Goal: Task Accomplishment & Management: Manage account settings

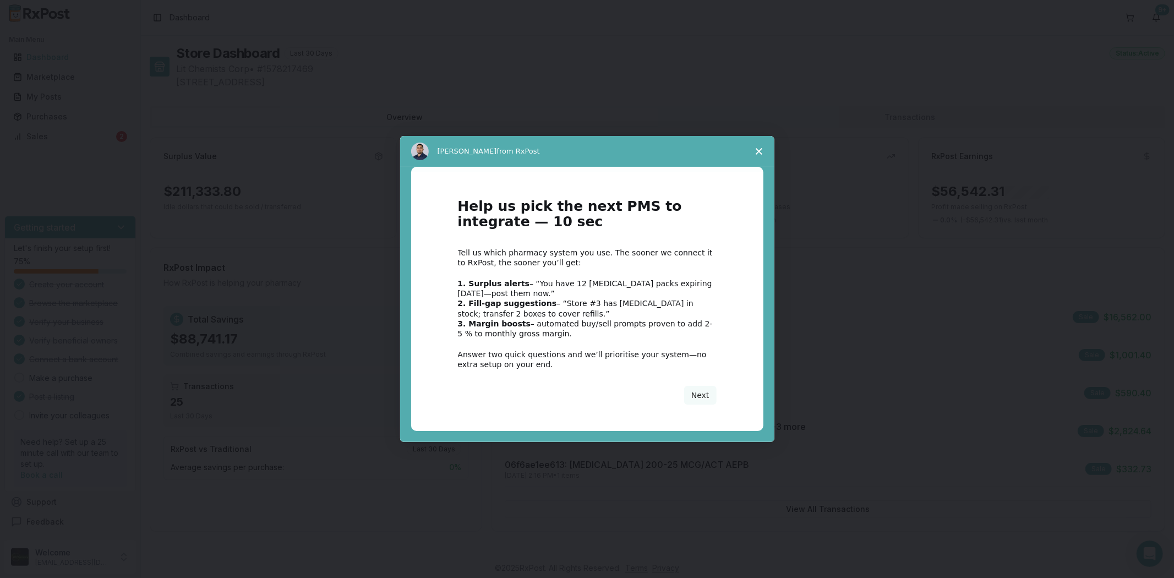
click at [88, 138] on div "Intercom messenger" at bounding box center [587, 289] width 1174 height 578
click at [766, 147] on span "Close survey" at bounding box center [758, 151] width 31 height 31
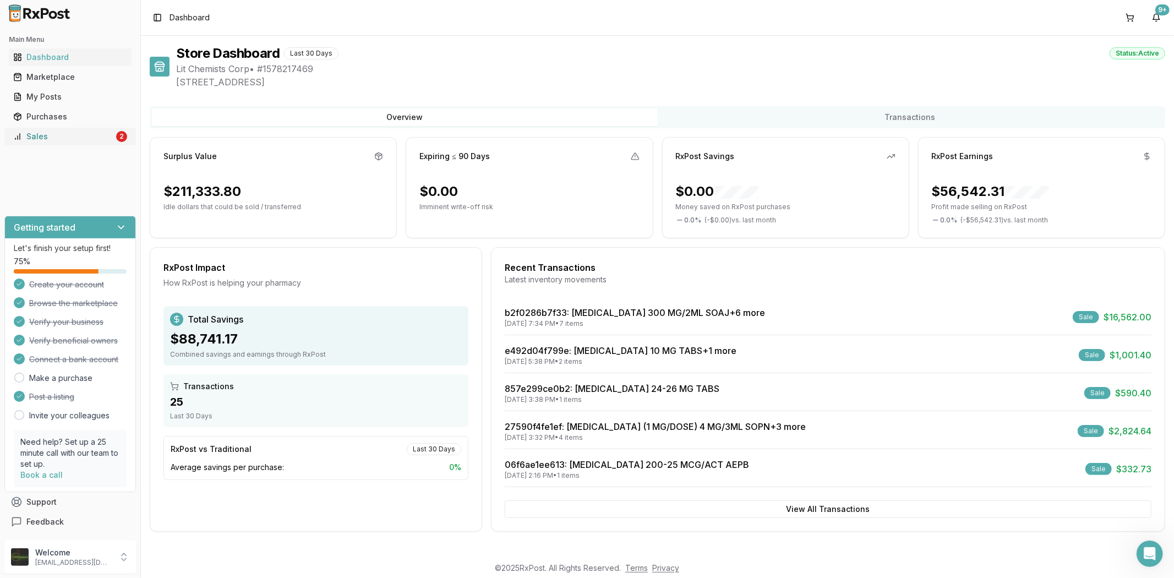
click at [118, 135] on div "2" at bounding box center [121, 136] width 11 height 11
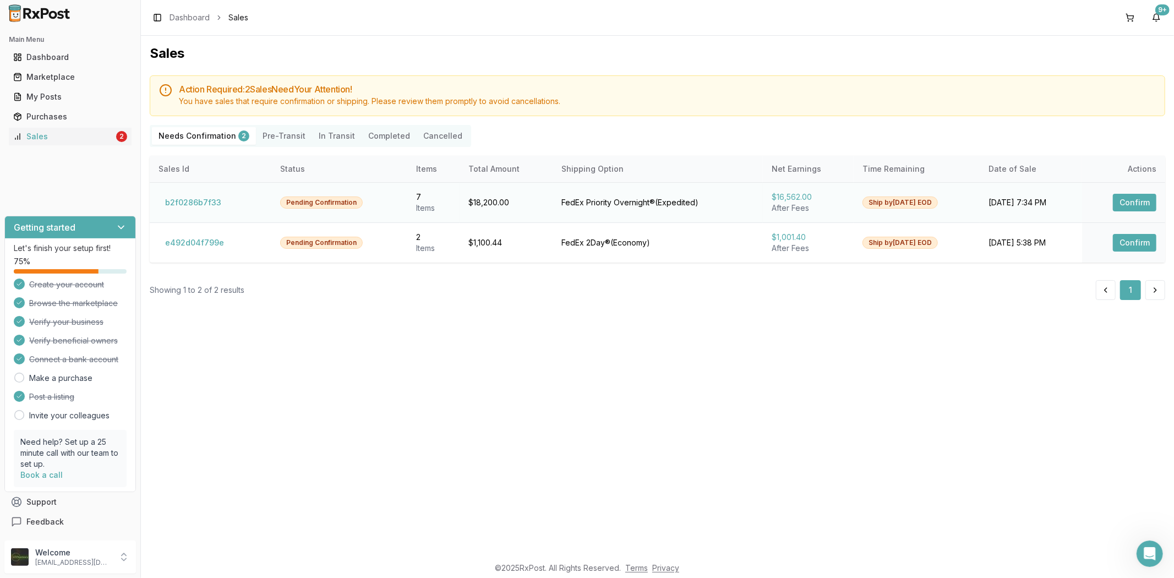
click at [1135, 202] on button "Confirm" at bounding box center [1134, 203] width 43 height 18
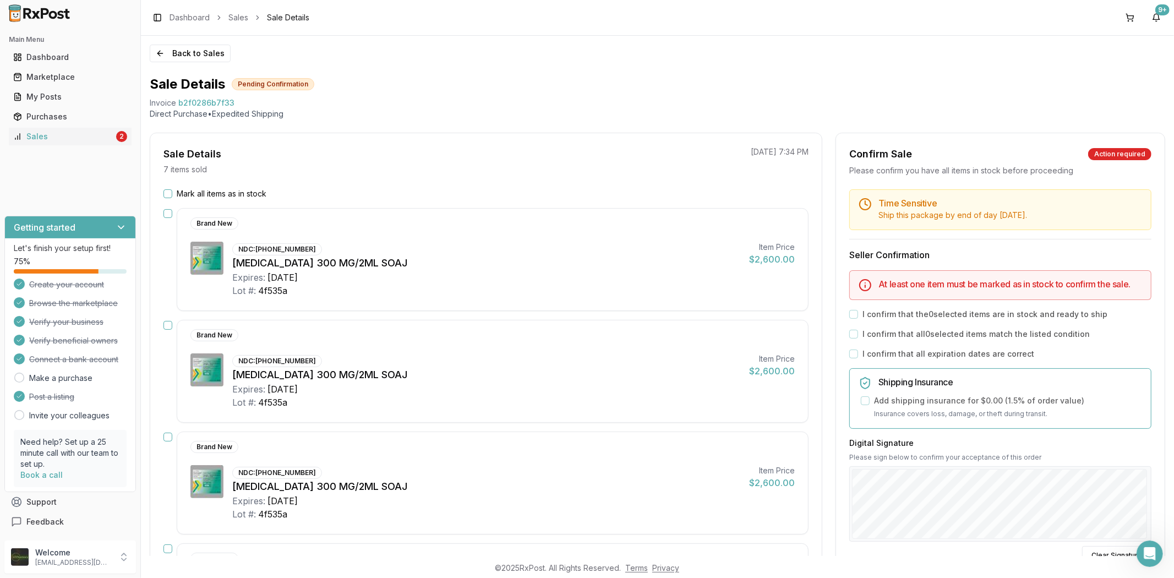
click at [163, 195] on button "Mark all items as in stock" at bounding box center [167, 193] width 9 height 9
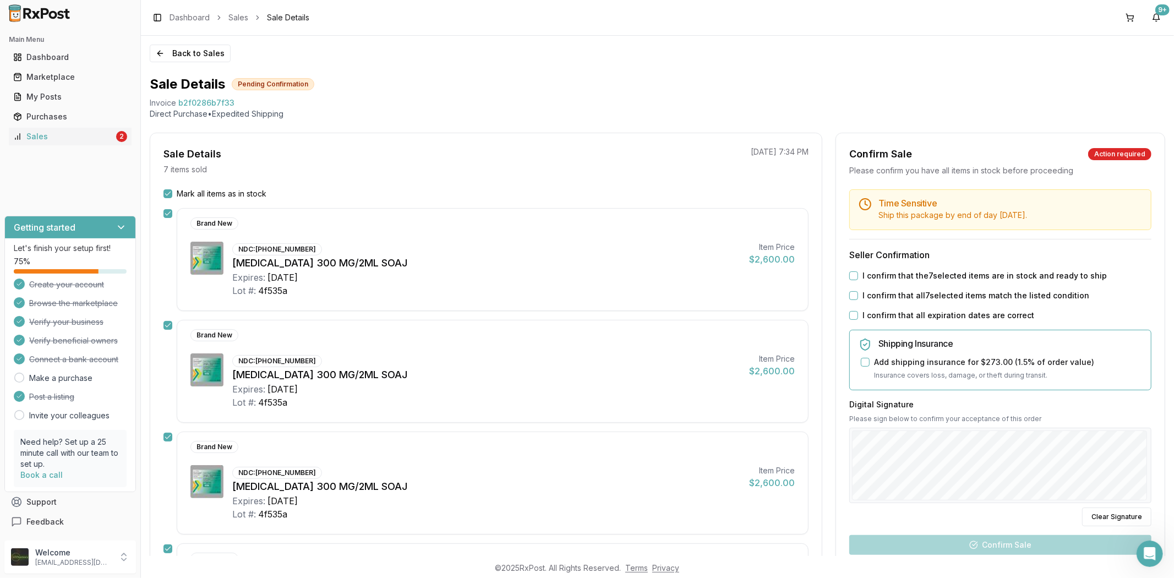
scroll to position [183, 0]
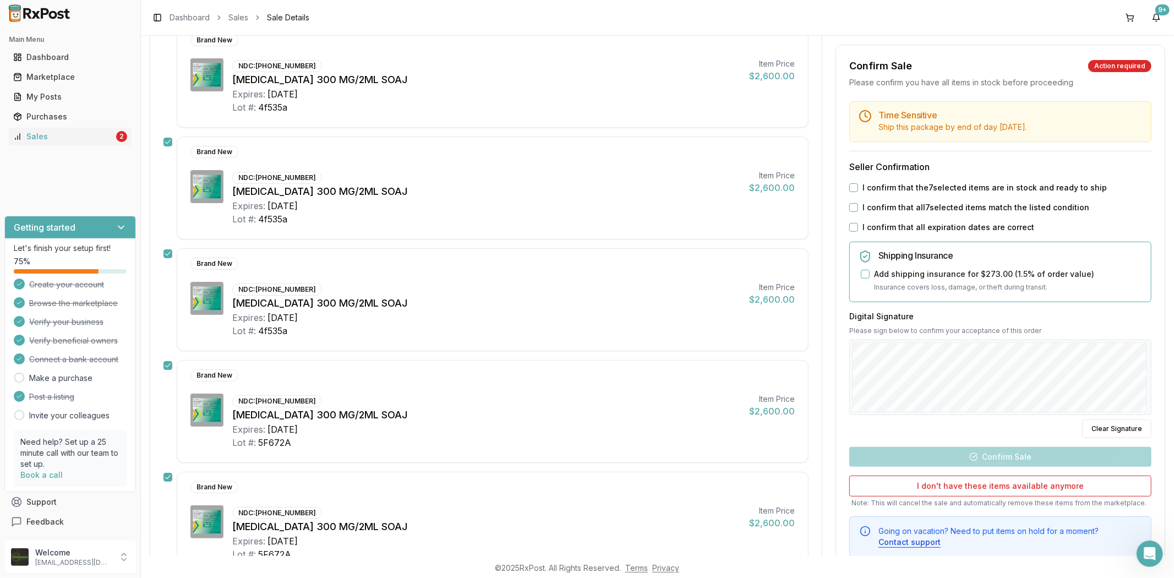
click at [849, 227] on button "I confirm that all expiration dates are correct" at bounding box center [853, 227] width 9 height 9
click at [849, 205] on button "I confirm that all 7 selected items match the listed condition" at bounding box center [853, 207] width 9 height 9
click at [855, 184] on div "I confirm that the 7 selected items are in stock and ready to ship" at bounding box center [1000, 187] width 302 height 11
click at [852, 185] on button "I confirm that the 7 selected items are in stock and ready to ship" at bounding box center [853, 187] width 9 height 9
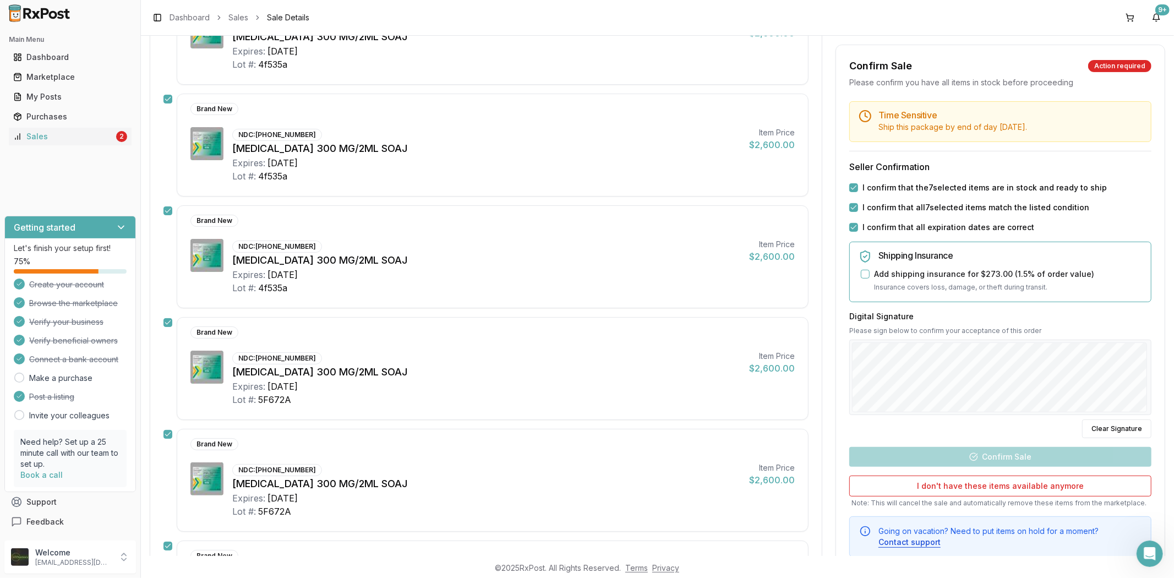
scroll to position [244, 0]
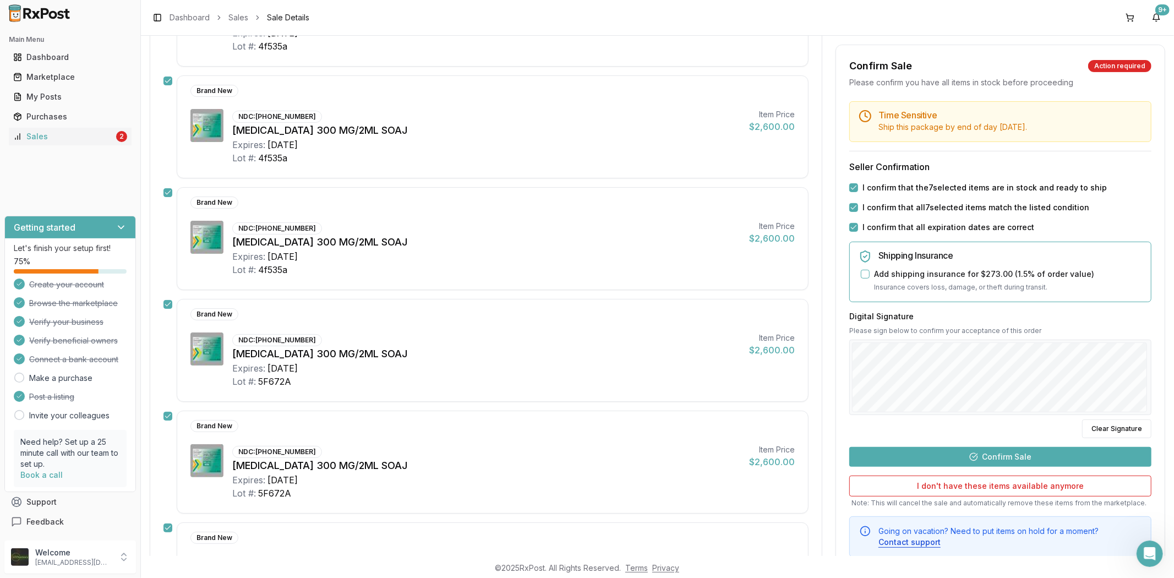
click at [976, 460] on button "Confirm Sale" at bounding box center [1000, 457] width 302 height 20
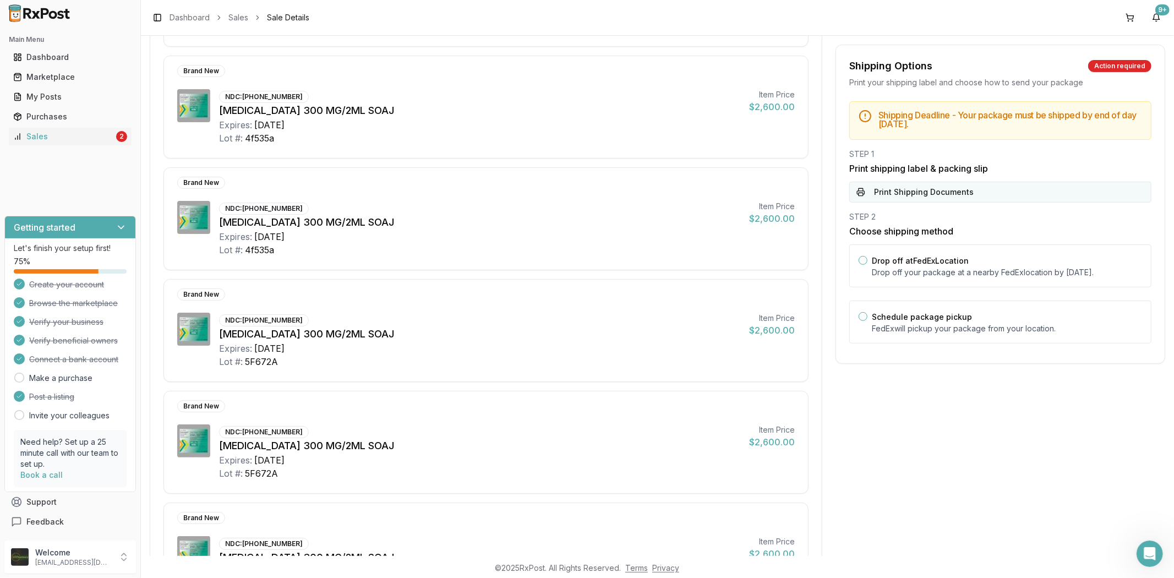
click at [1000, 188] on button "Print Shipping Documents" at bounding box center [1000, 192] width 302 height 21
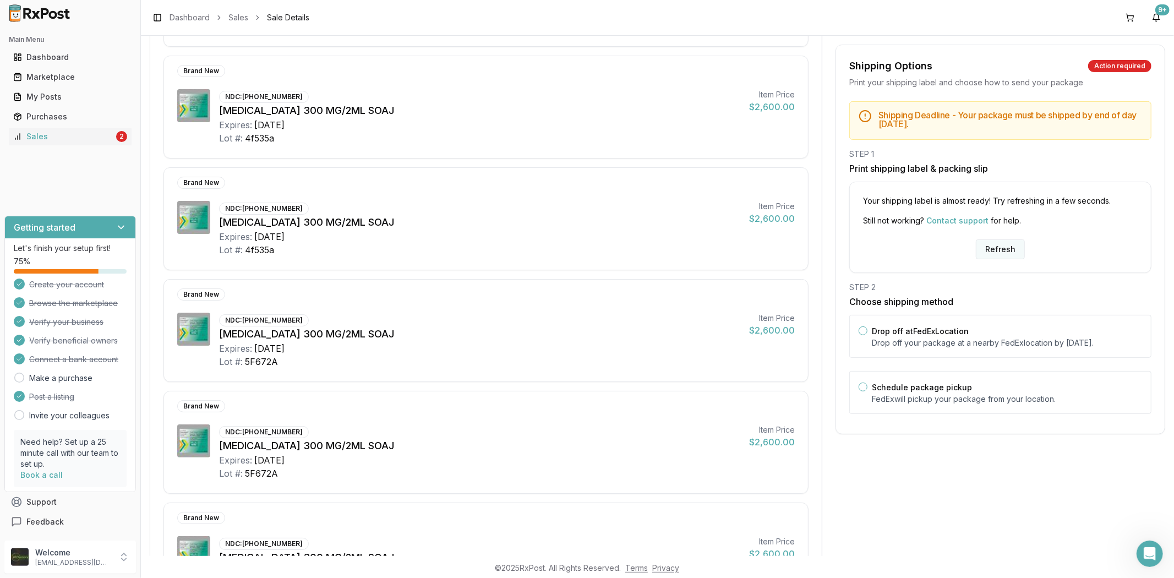
click at [999, 254] on button "Refresh" at bounding box center [1000, 249] width 49 height 20
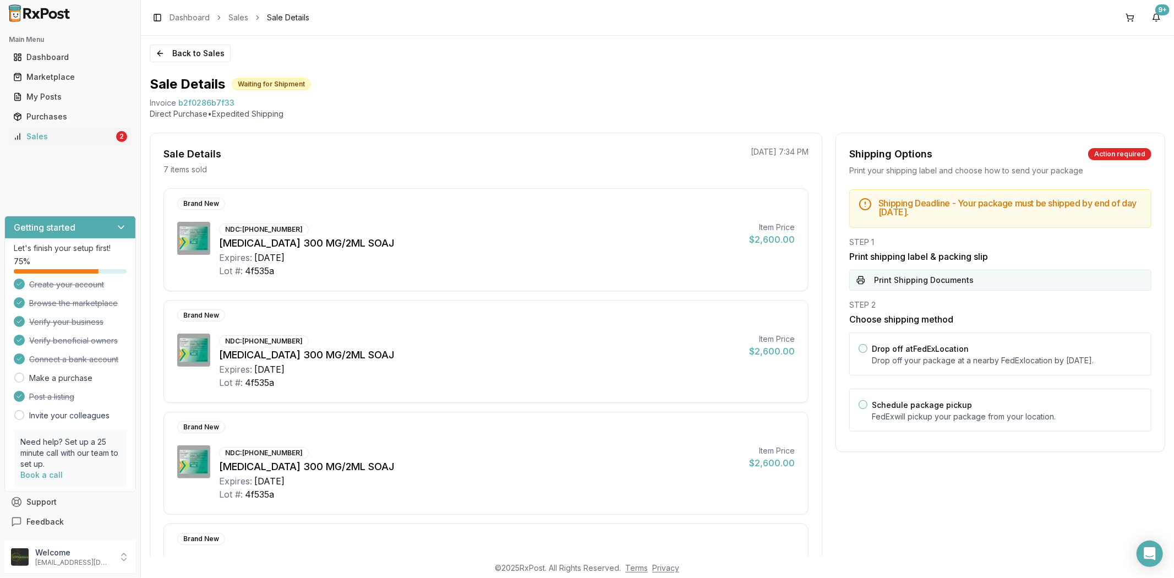
click at [1009, 288] on button "Print Shipping Documents" at bounding box center [1000, 280] width 302 height 21
click at [59, 132] on div "Sales" at bounding box center [63, 136] width 101 height 11
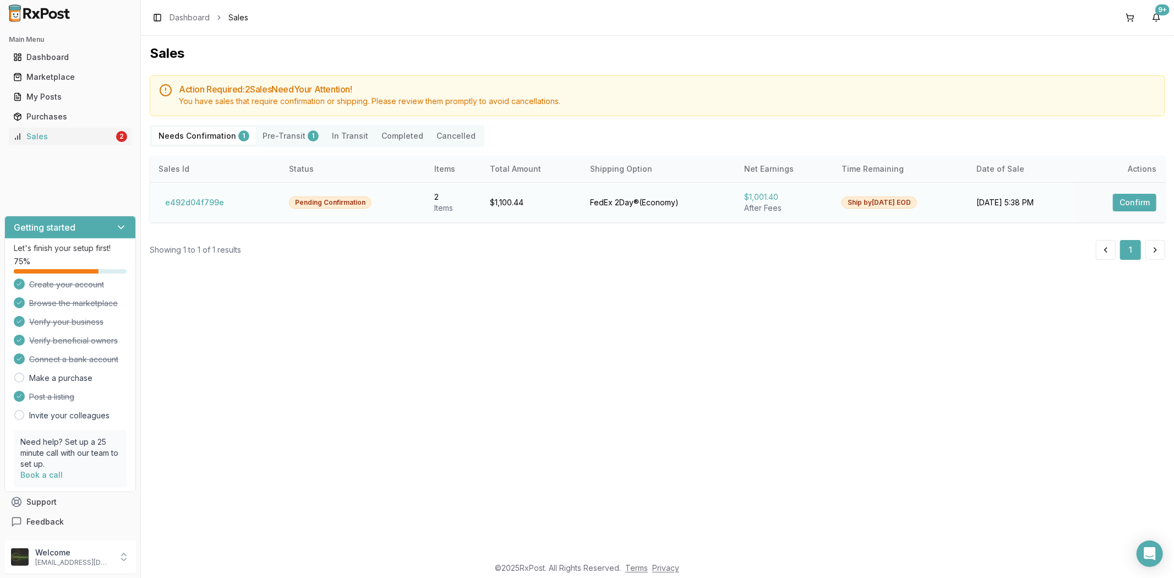
click at [1136, 205] on button "Confirm" at bounding box center [1134, 203] width 43 height 18
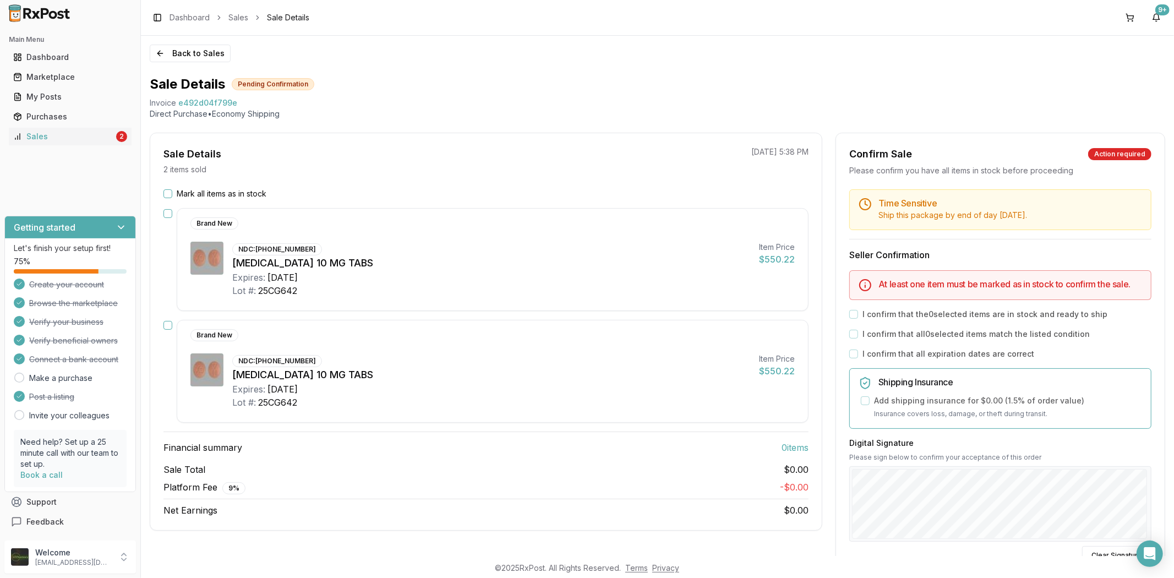
click at [169, 189] on button "Mark all items as in stock" at bounding box center [167, 193] width 9 height 9
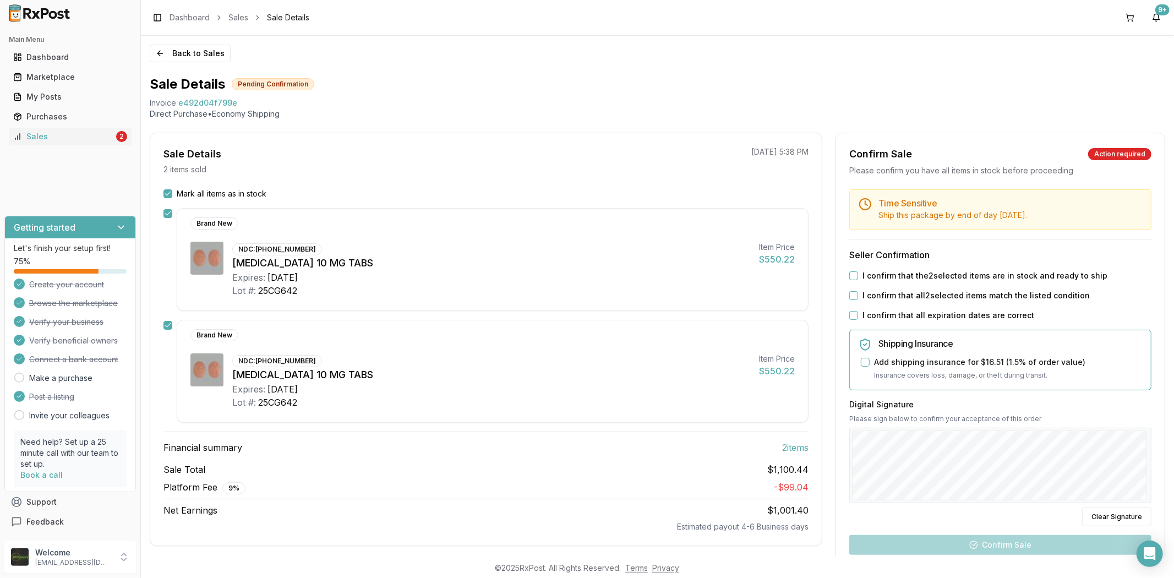
click at [851, 315] on button "I confirm that all expiration dates are correct" at bounding box center [853, 315] width 9 height 9
click at [849, 295] on button "I confirm that all 2 selected items match the listed condition" at bounding box center [853, 295] width 9 height 9
click at [850, 277] on button "I confirm that the 2 selected items are in stock and ready to ship" at bounding box center [853, 275] width 9 height 9
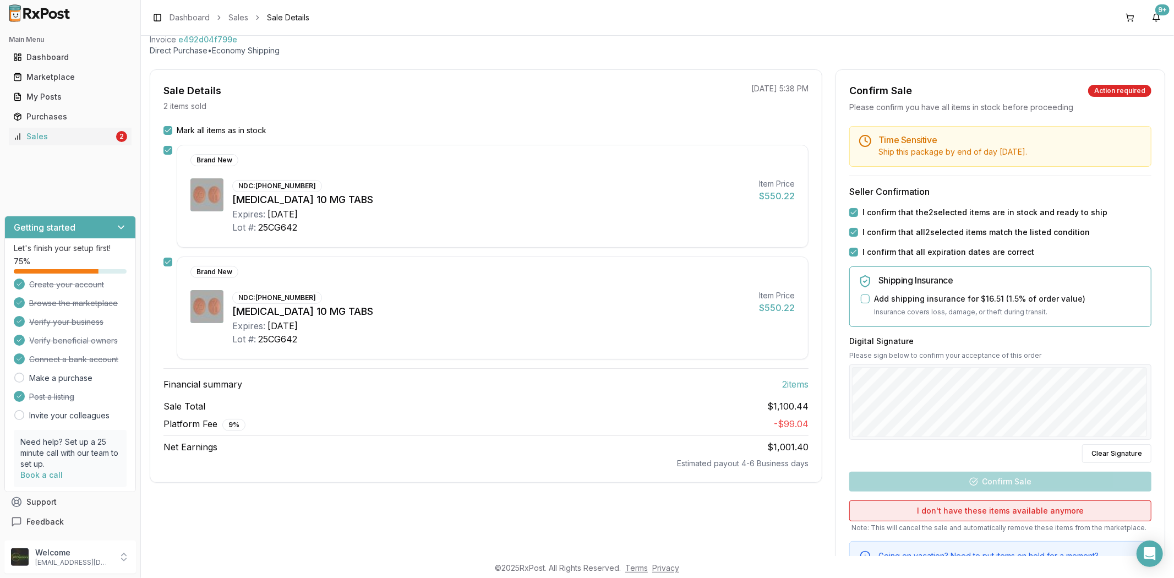
scroll to position [122, 0]
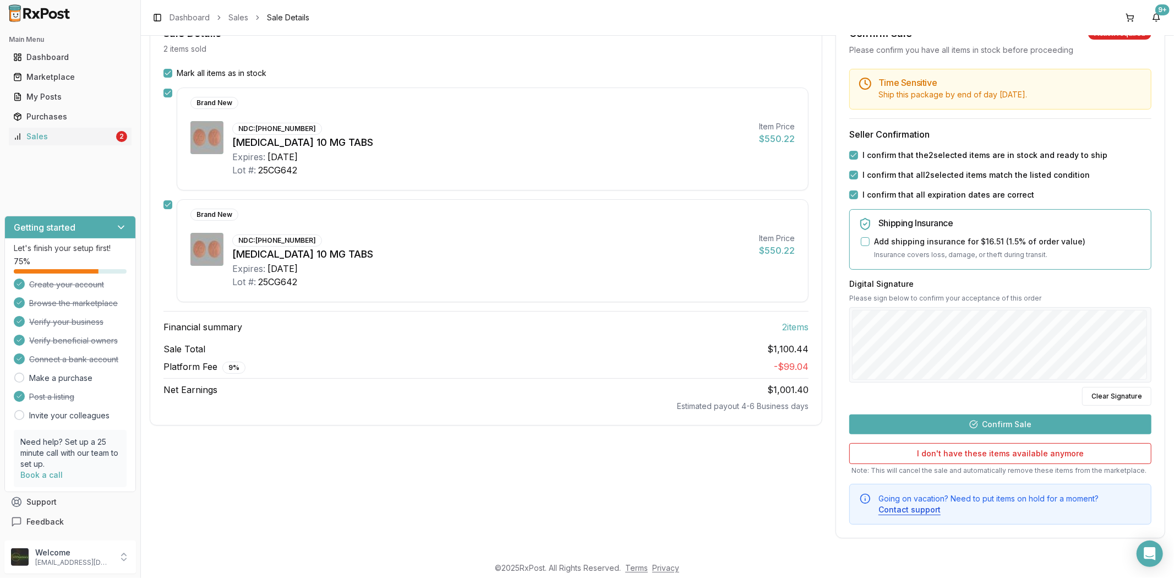
click at [1006, 426] on button "Confirm Sale" at bounding box center [1000, 424] width 302 height 20
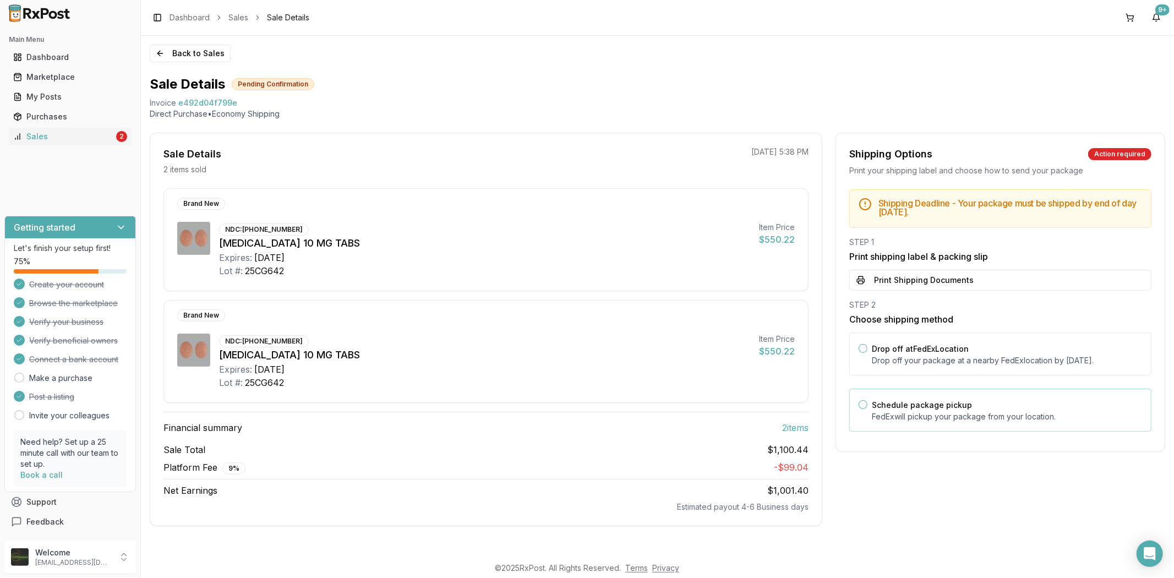
scroll to position [0, 0]
click at [998, 285] on button "Print Shipping Documents" at bounding box center [1000, 280] width 302 height 21
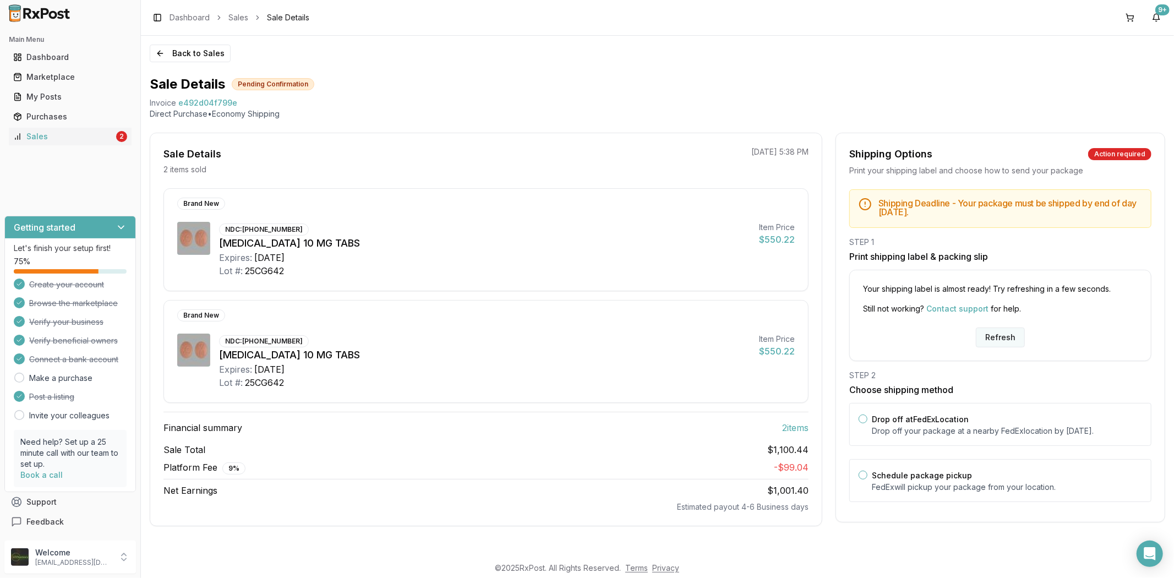
click at [993, 339] on button "Refresh" at bounding box center [1000, 337] width 49 height 20
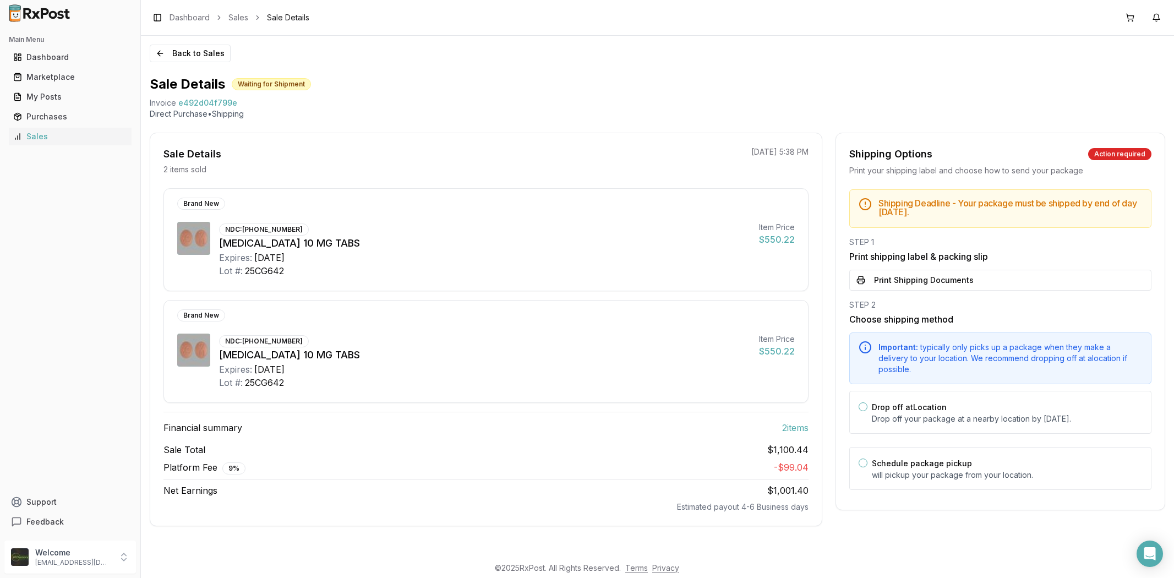
click at [915, 281] on button "Print Shipping Documents" at bounding box center [1000, 280] width 302 height 21
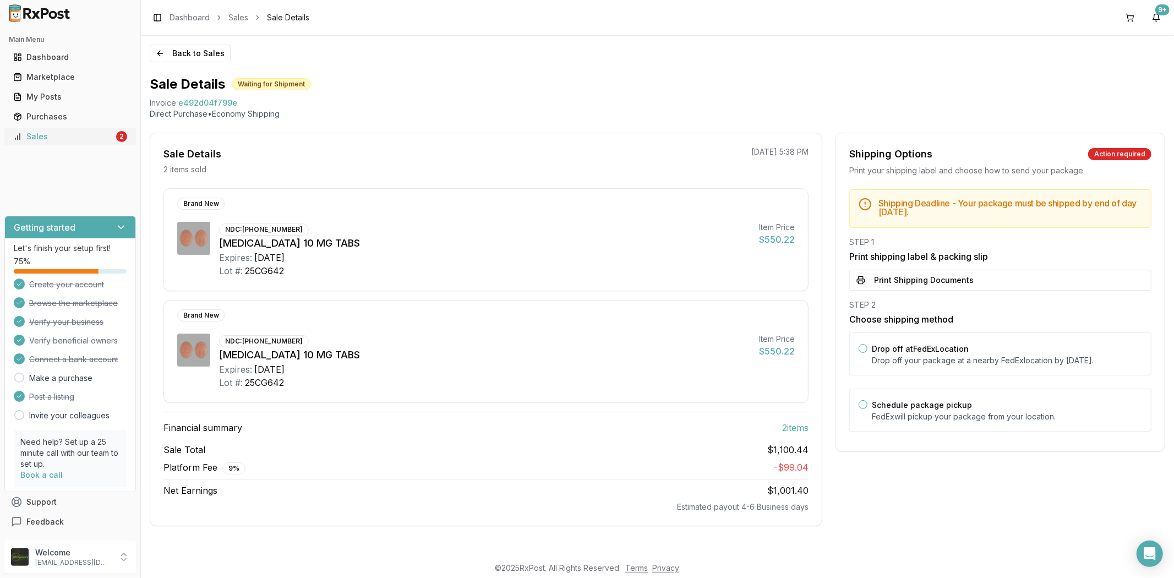
click at [74, 141] on div "Sales" at bounding box center [63, 136] width 101 height 11
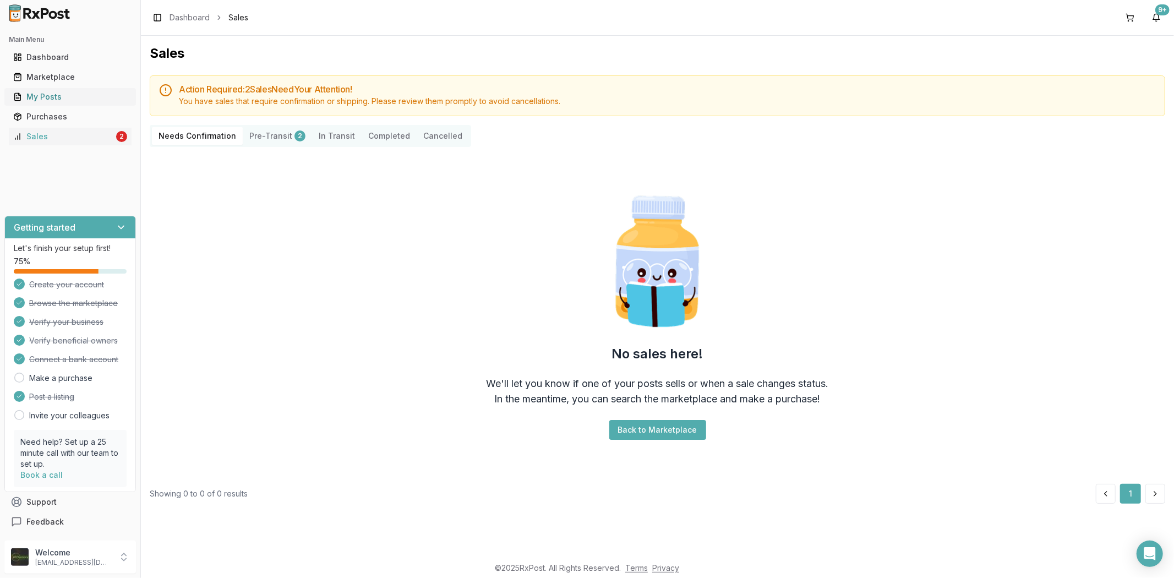
click at [37, 102] on link "My Posts" at bounding box center [70, 97] width 123 height 20
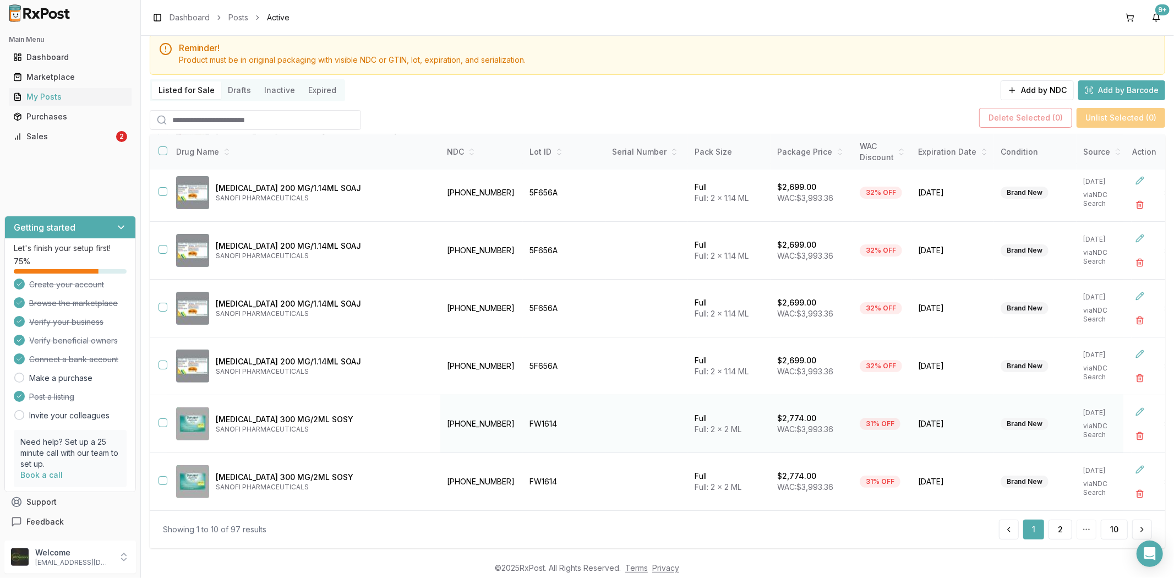
scroll to position [53, 0]
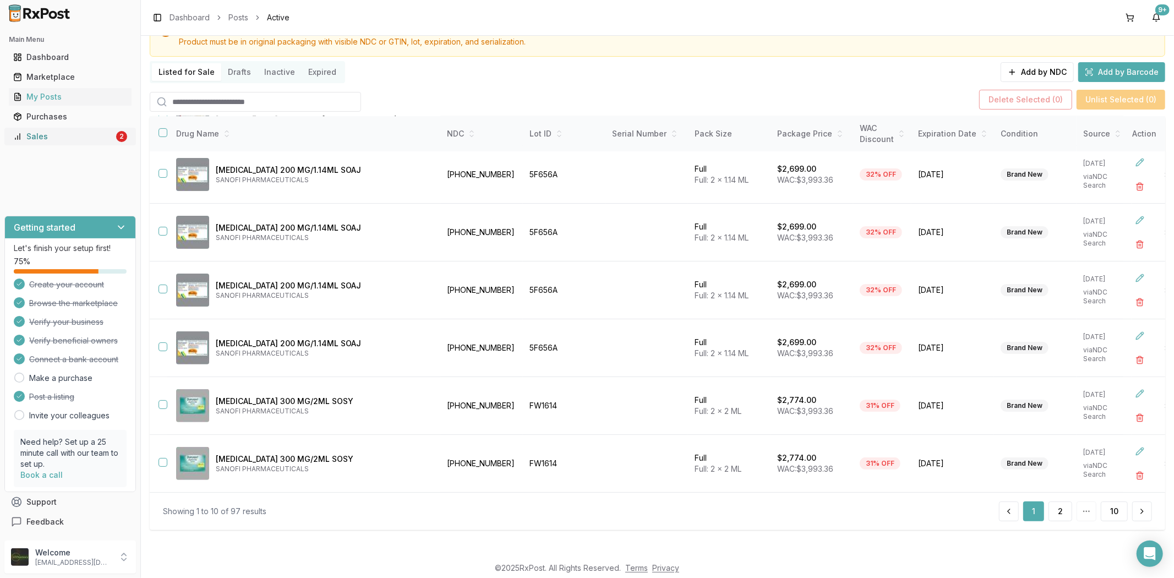
click at [42, 138] on div "Sales" at bounding box center [63, 136] width 101 height 11
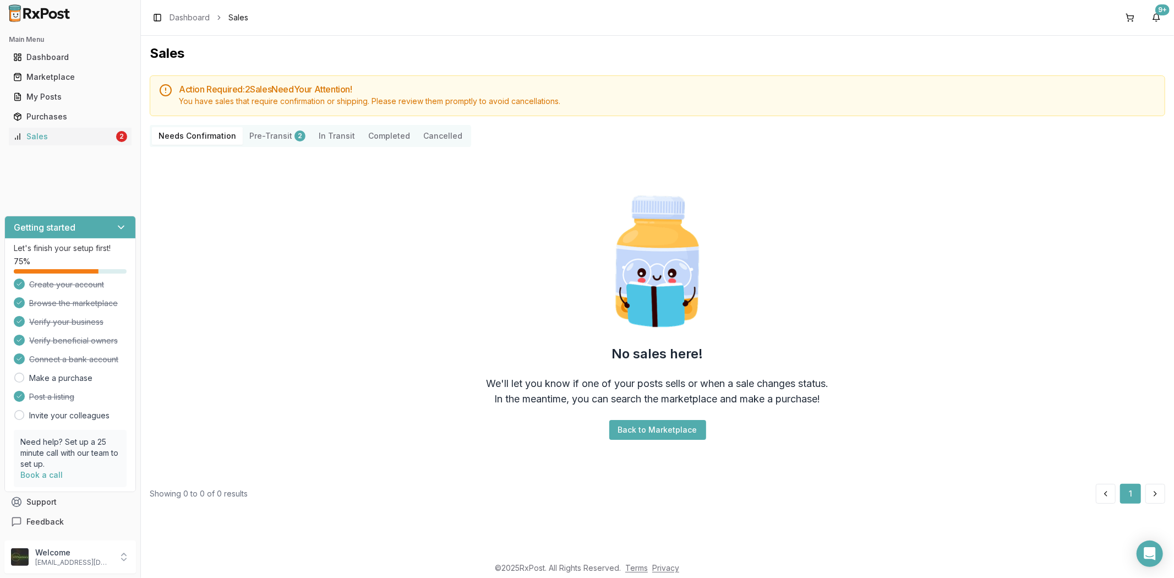
click at [273, 140] on button "Pre-Transit 2" at bounding box center [277, 136] width 69 height 18
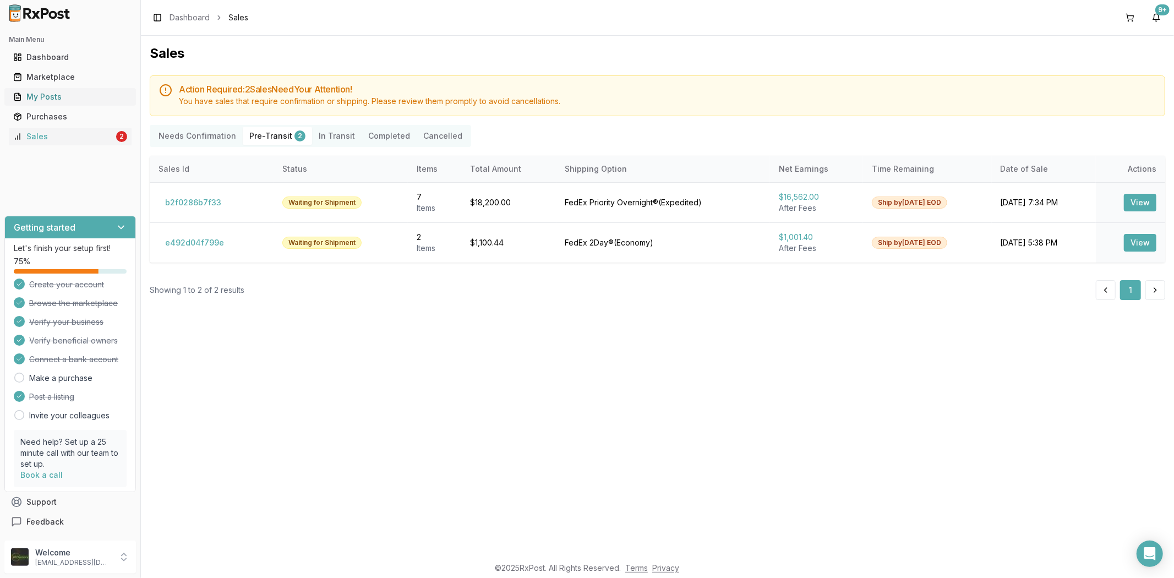
click at [80, 90] on link "My Posts" at bounding box center [70, 97] width 123 height 20
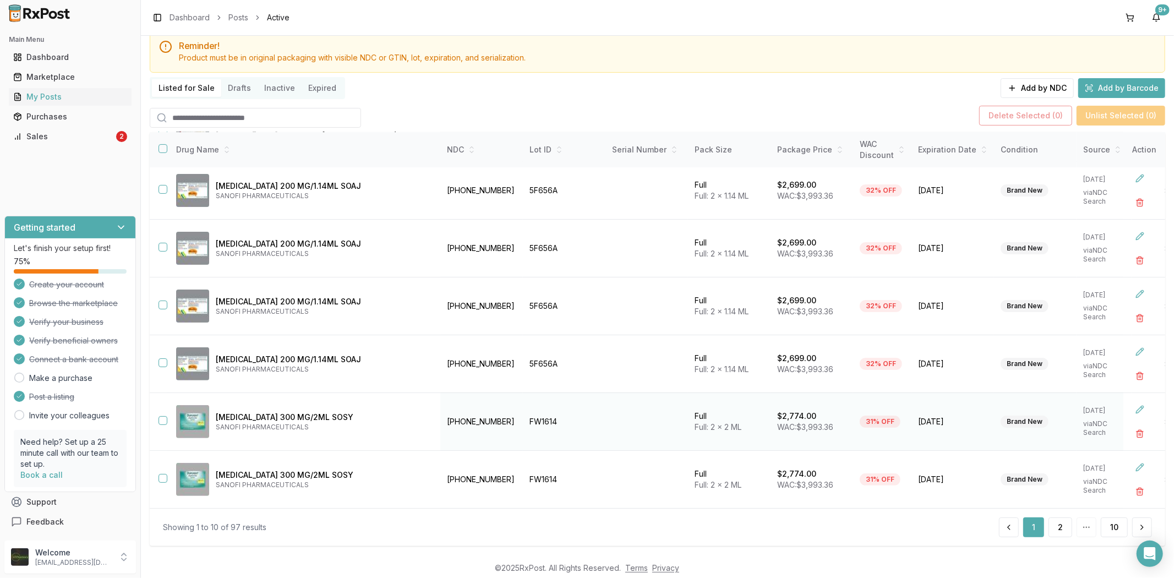
scroll to position [53, 0]
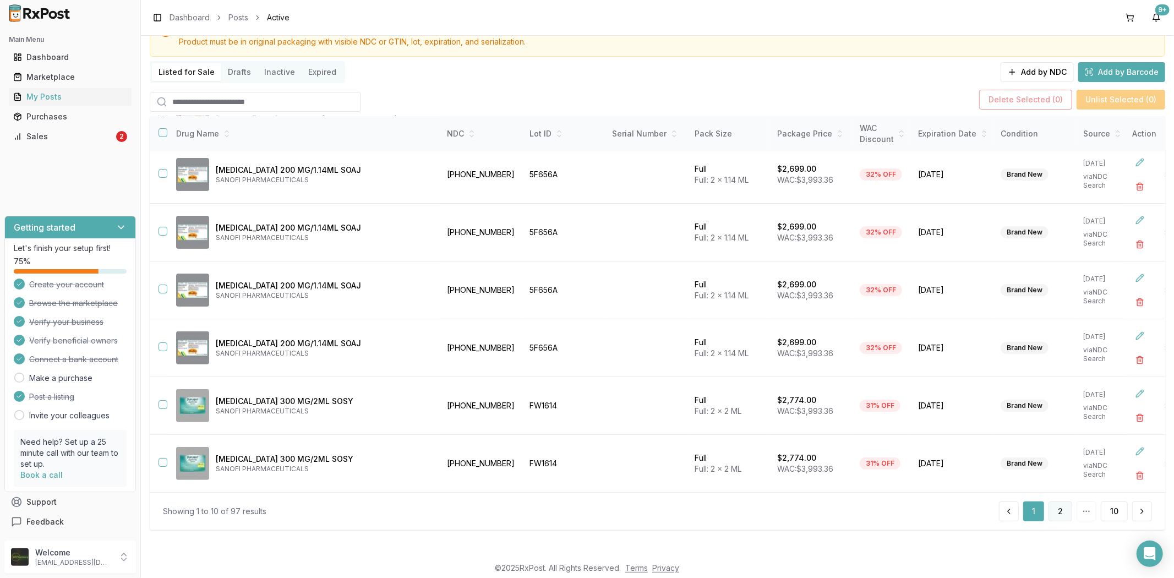
click at [1056, 506] on button "2" at bounding box center [1060, 511] width 24 height 20
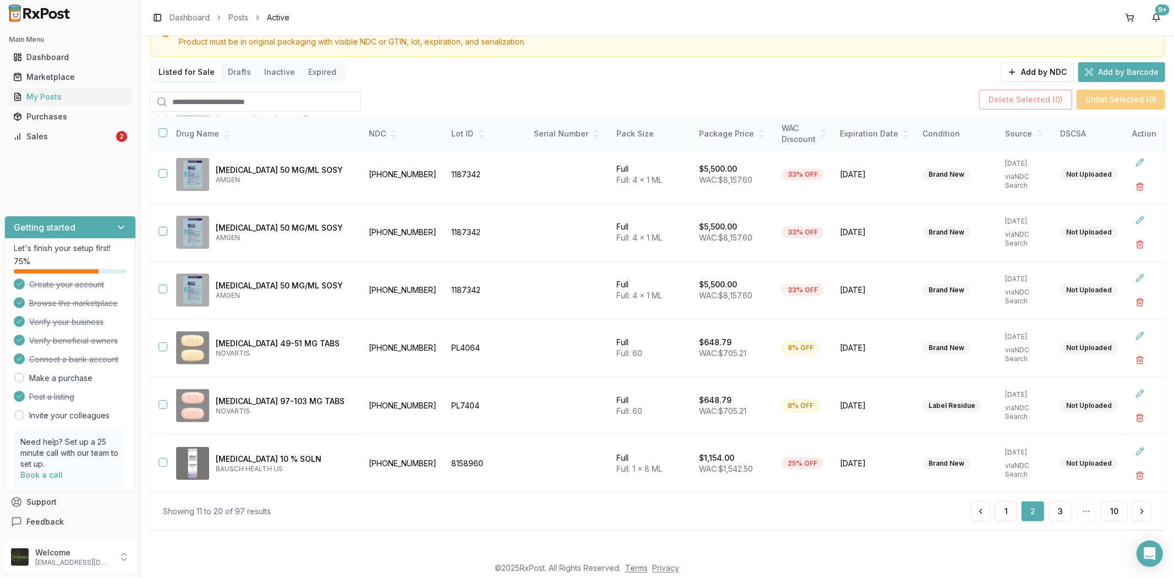
scroll to position [238, 0]
click at [1051, 510] on button "3" at bounding box center [1060, 511] width 24 height 20
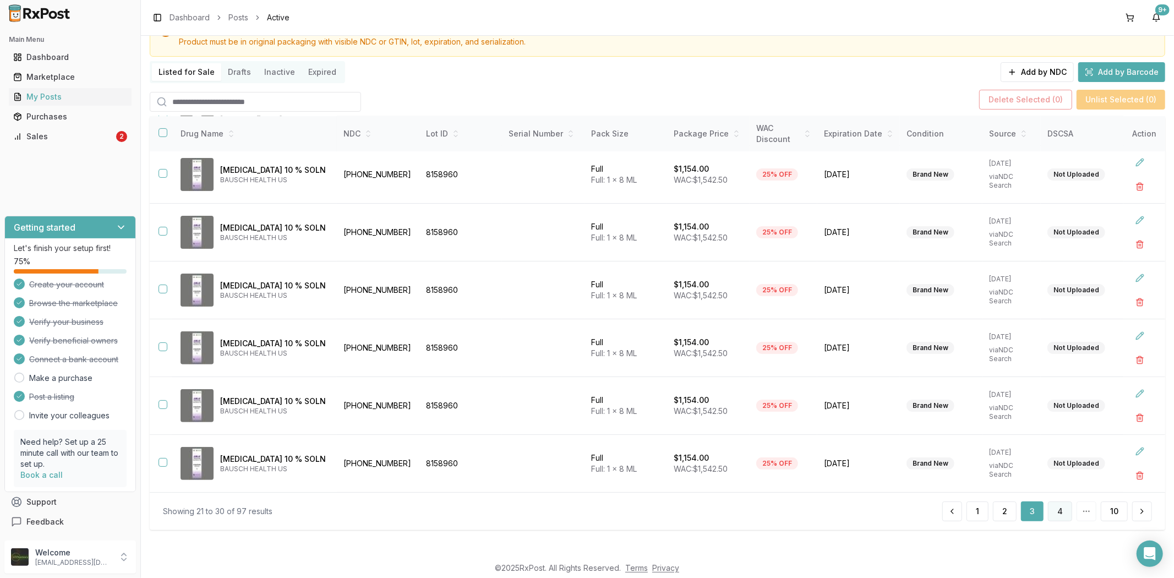
click at [1049, 509] on button "4" at bounding box center [1060, 511] width 24 height 20
click at [69, 130] on link "Sales 2" at bounding box center [70, 137] width 123 height 20
